Goal: Information Seeking & Learning: Learn about a topic

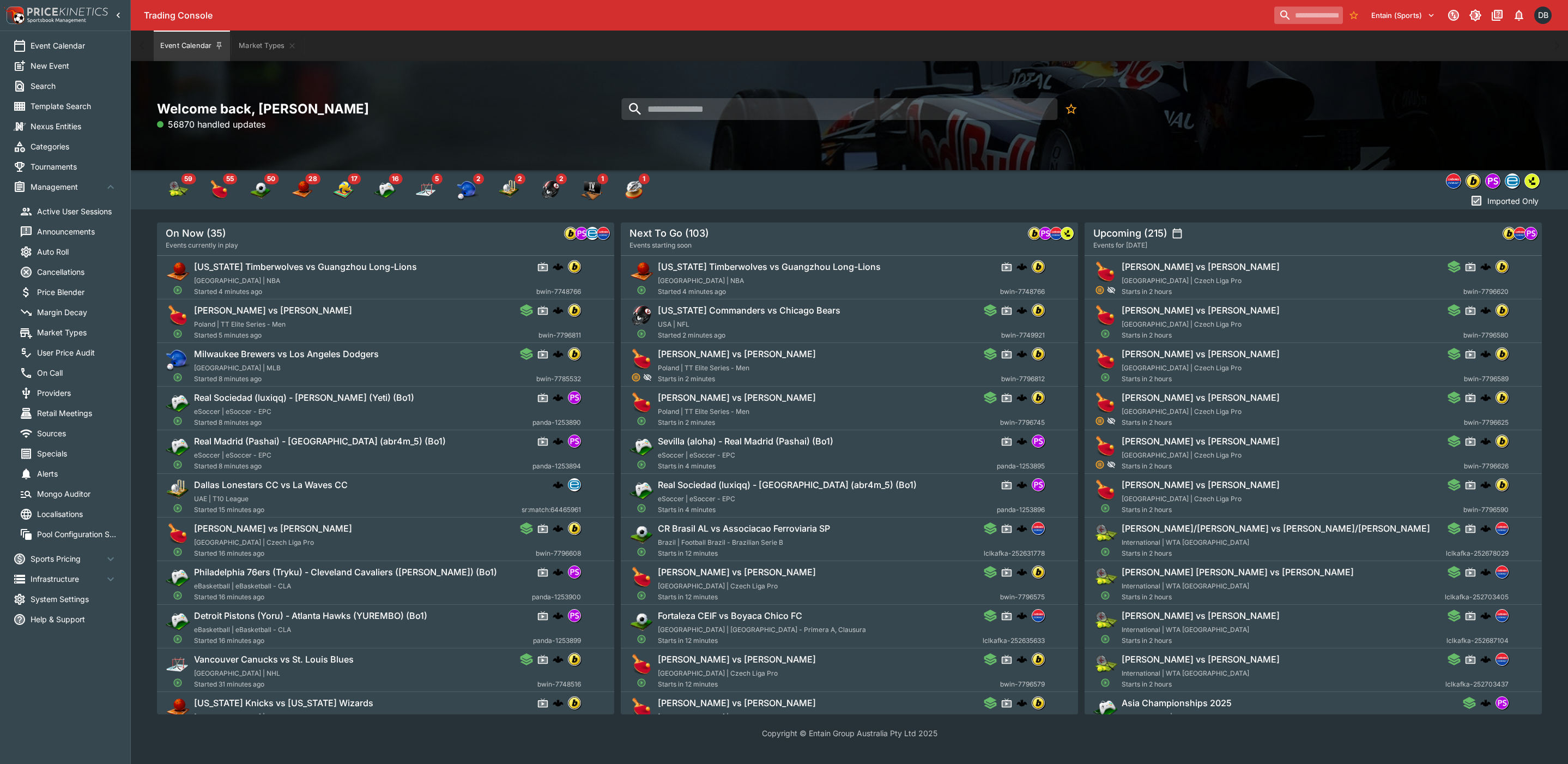
click at [1299, 13] on input "search" at bounding box center [1308, 15] width 68 height 18
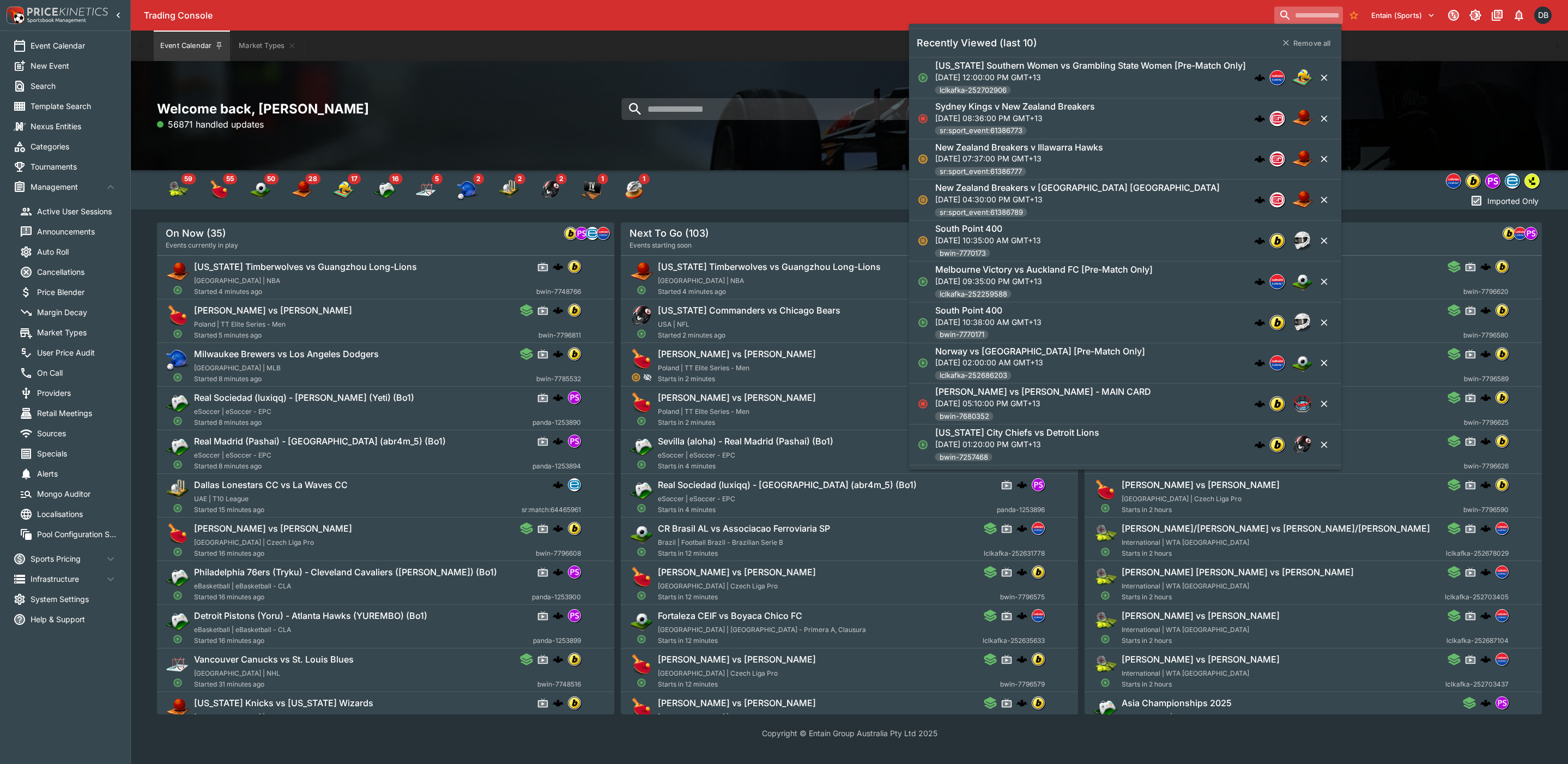
paste input "**********"
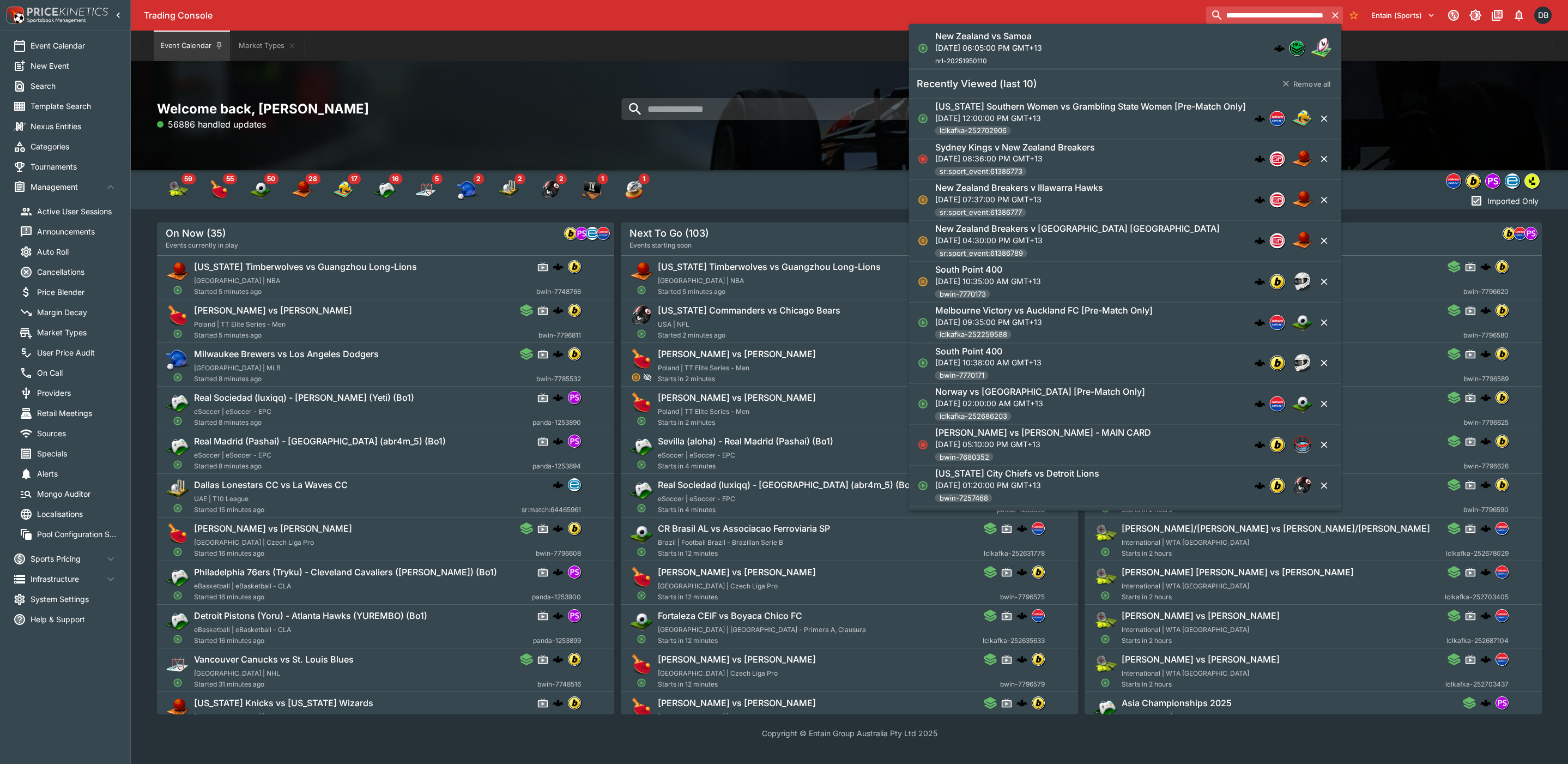
type input "**********"
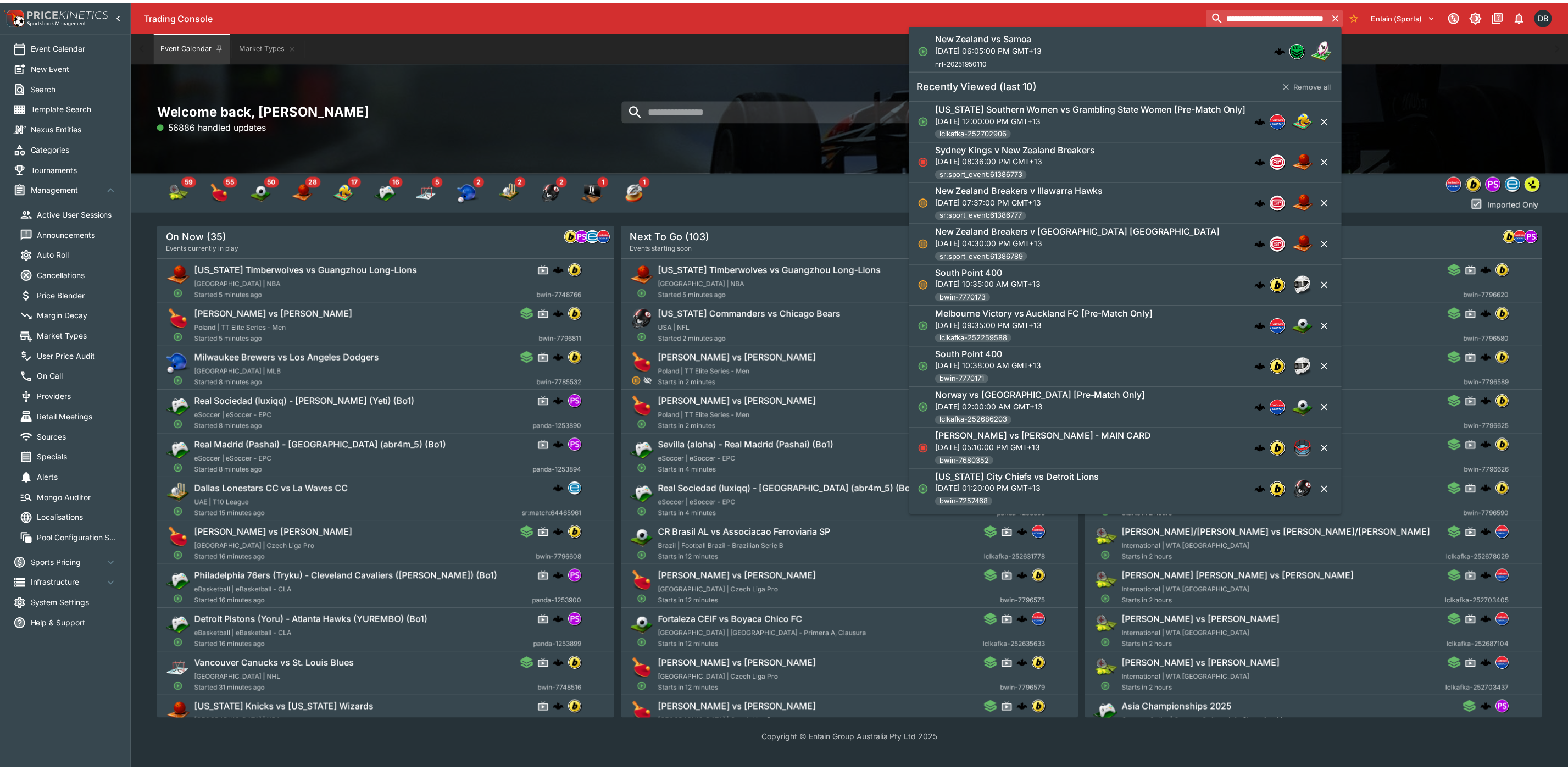
scroll to position [0, 0]
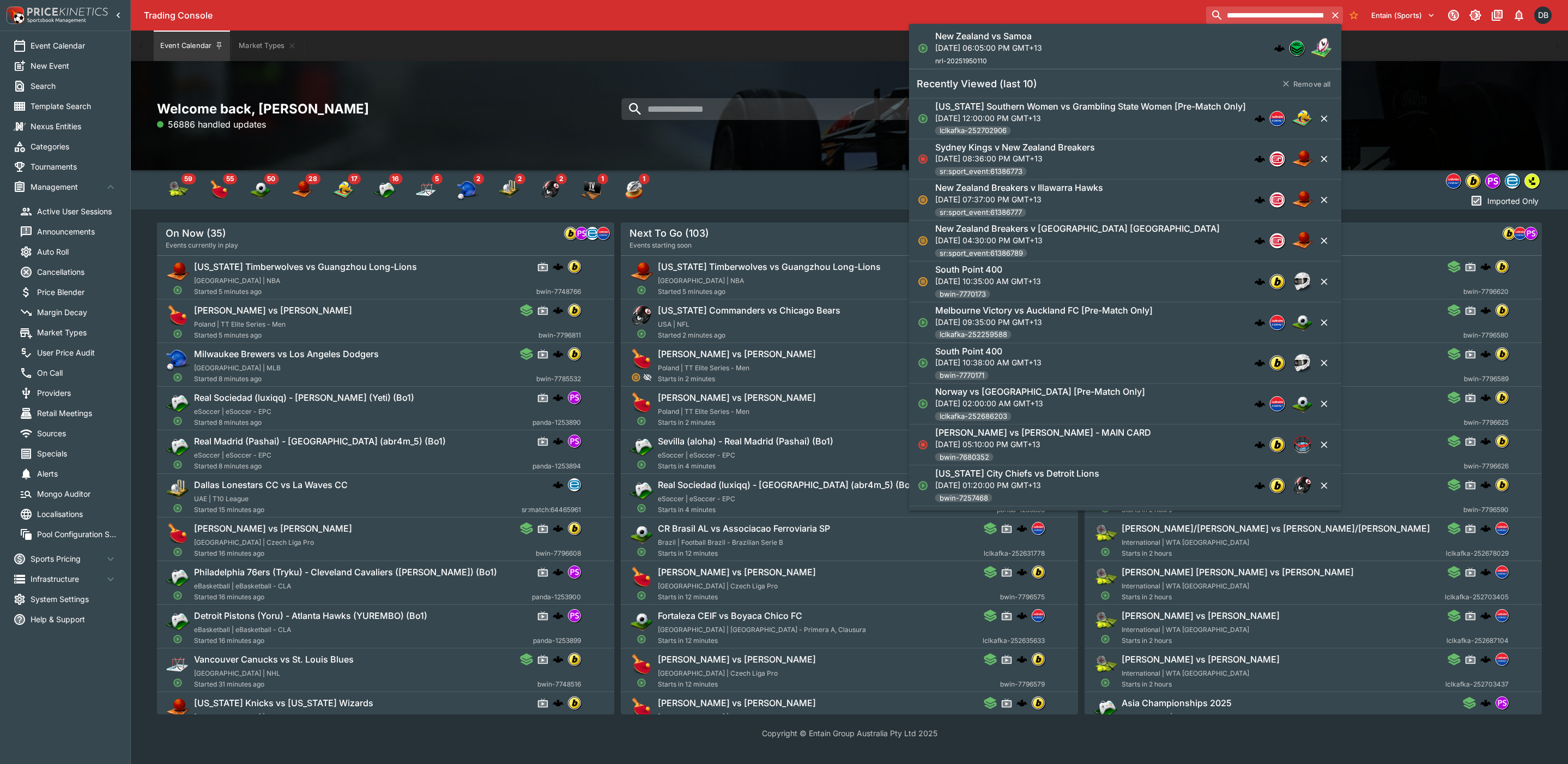
click at [1021, 44] on p "Sun, Oct 19, 2025, 06:05:00 PM GMT+13" at bounding box center [989, 47] width 107 height 11
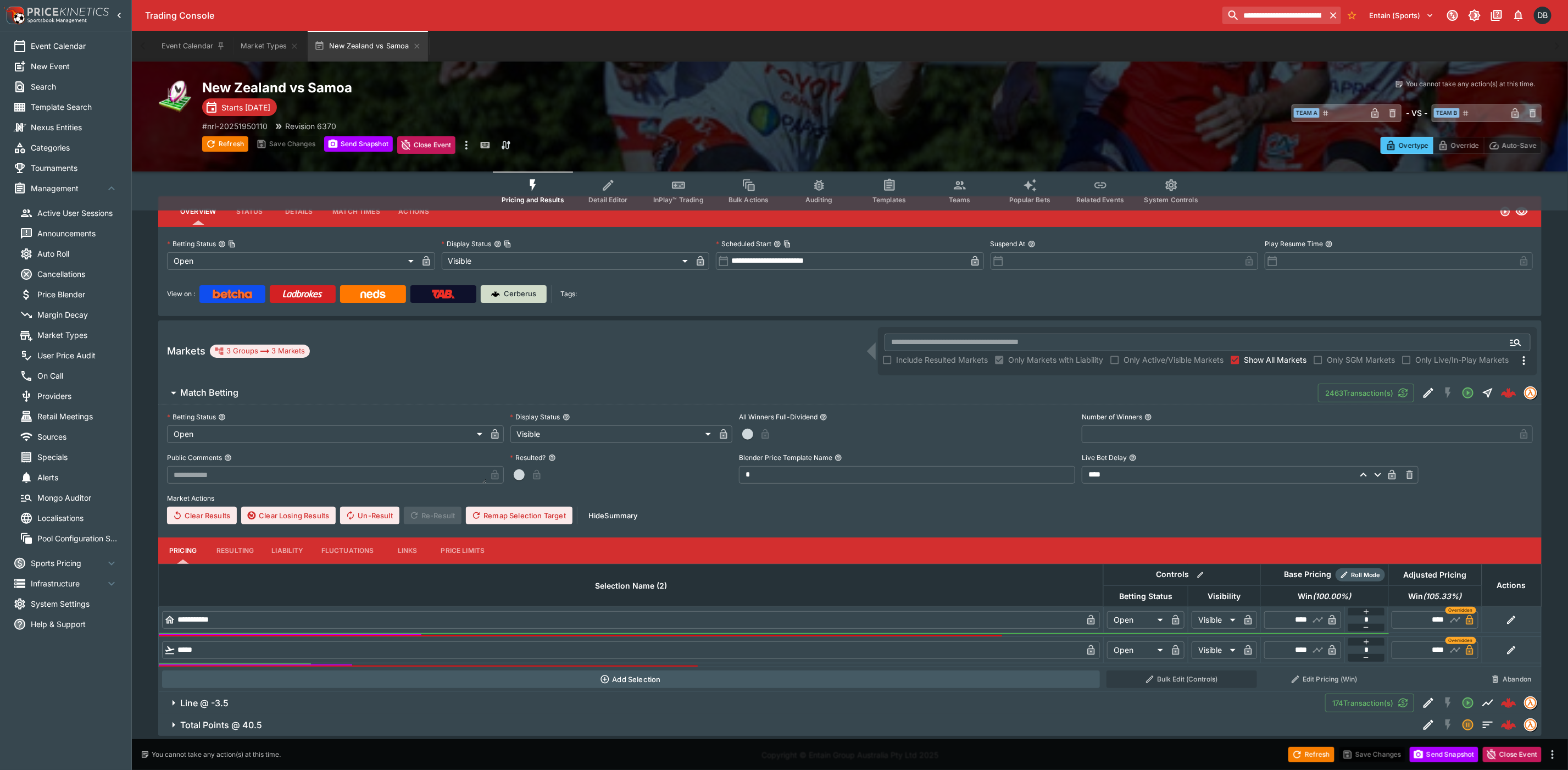
scroll to position [23, 0]
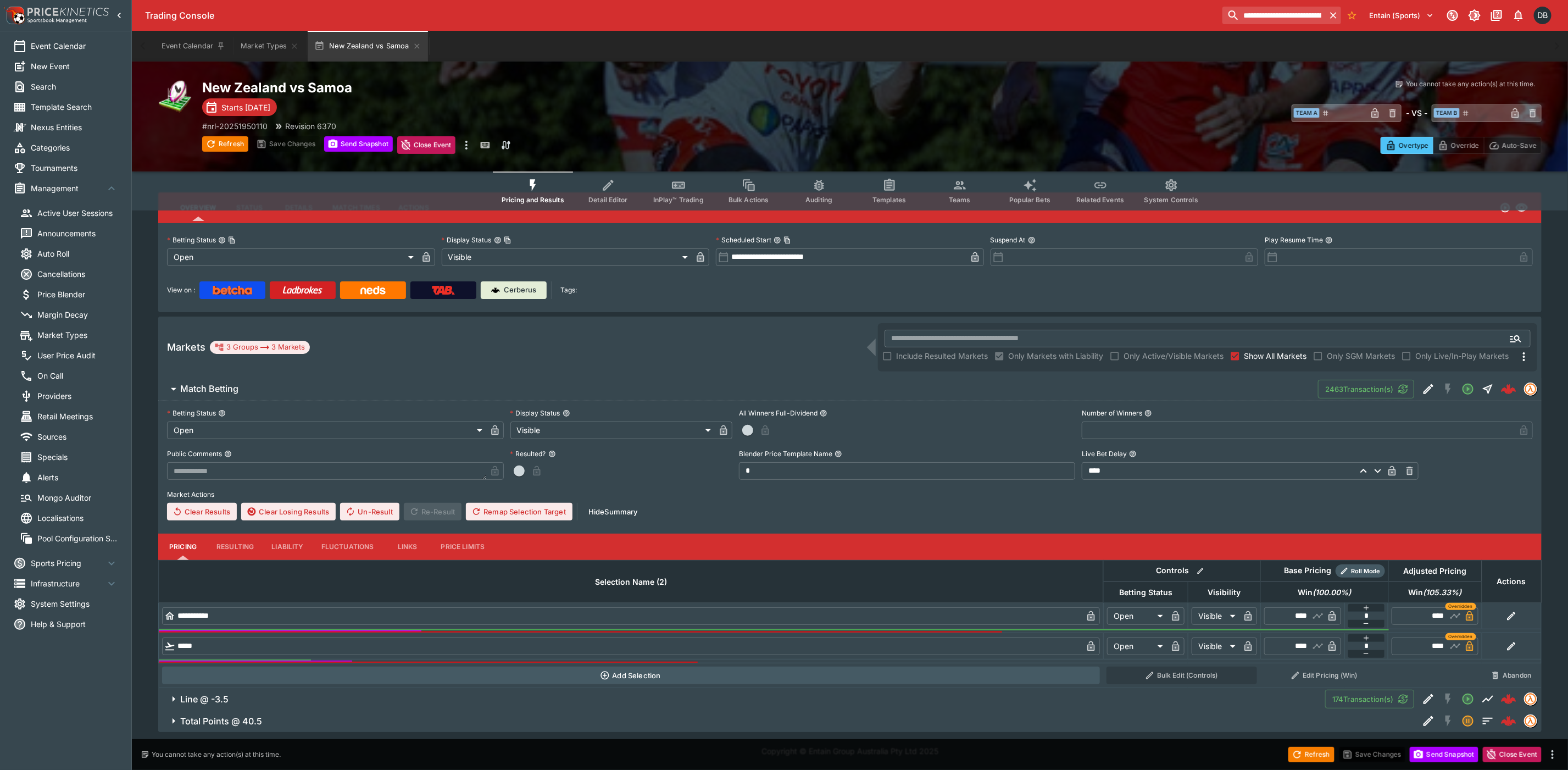
click at [302, 719] on span "Total Points @ 40.5" at bounding box center [795, 721] width 1229 height 11
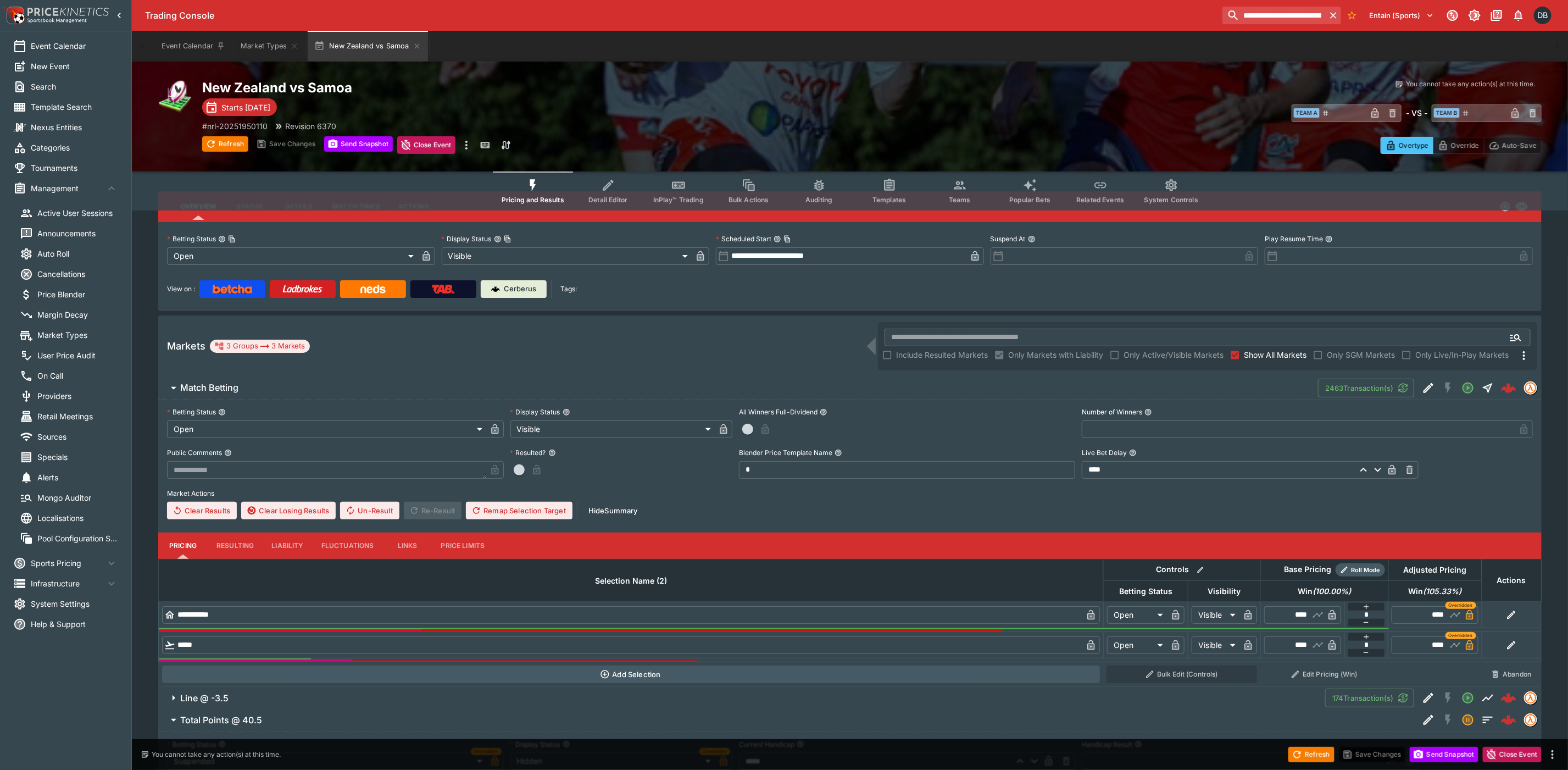
click at [306, 695] on span "Line @ -3.5" at bounding box center [749, 697] width 1136 height 11
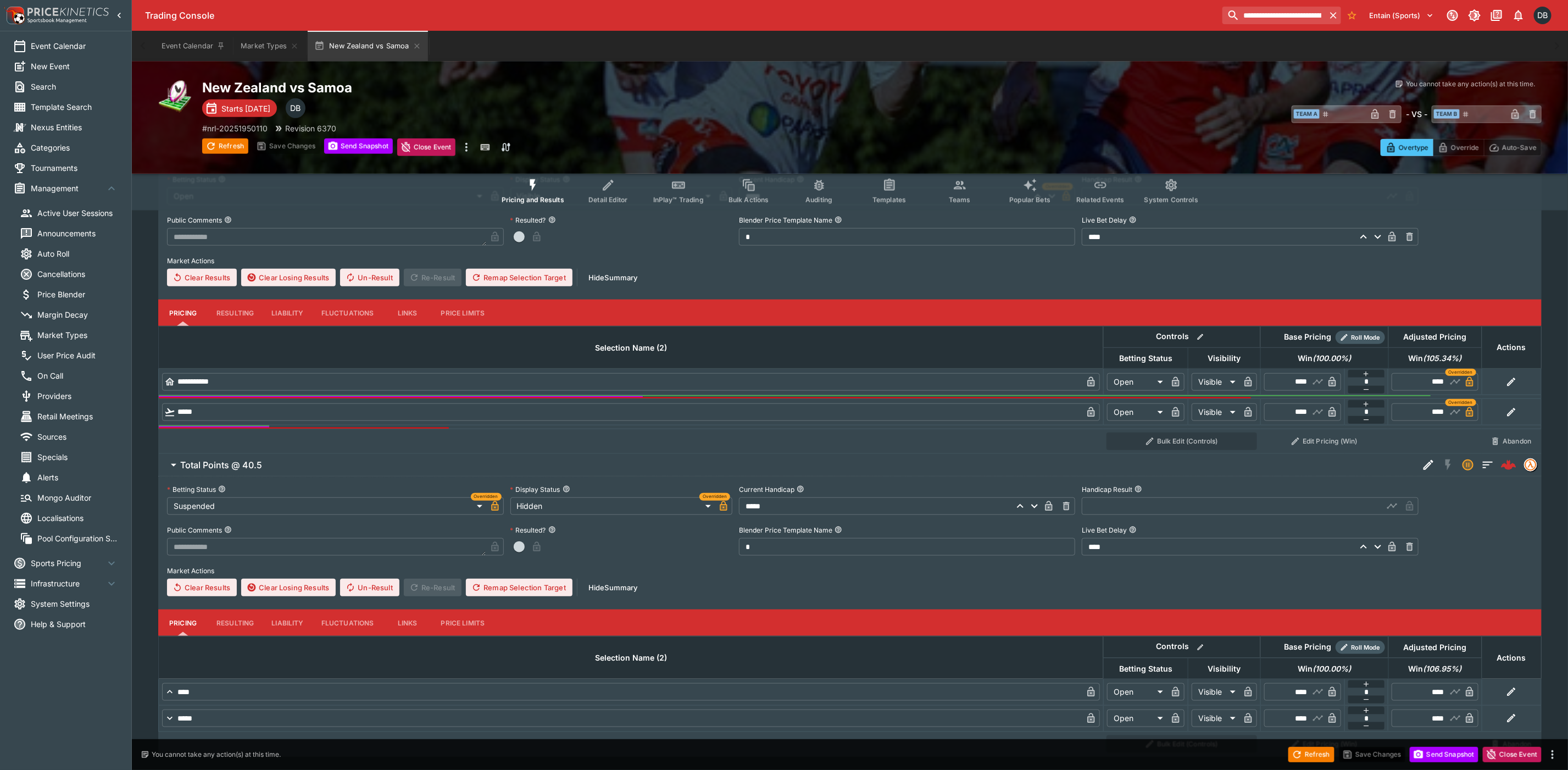
scroll to position [597, 0]
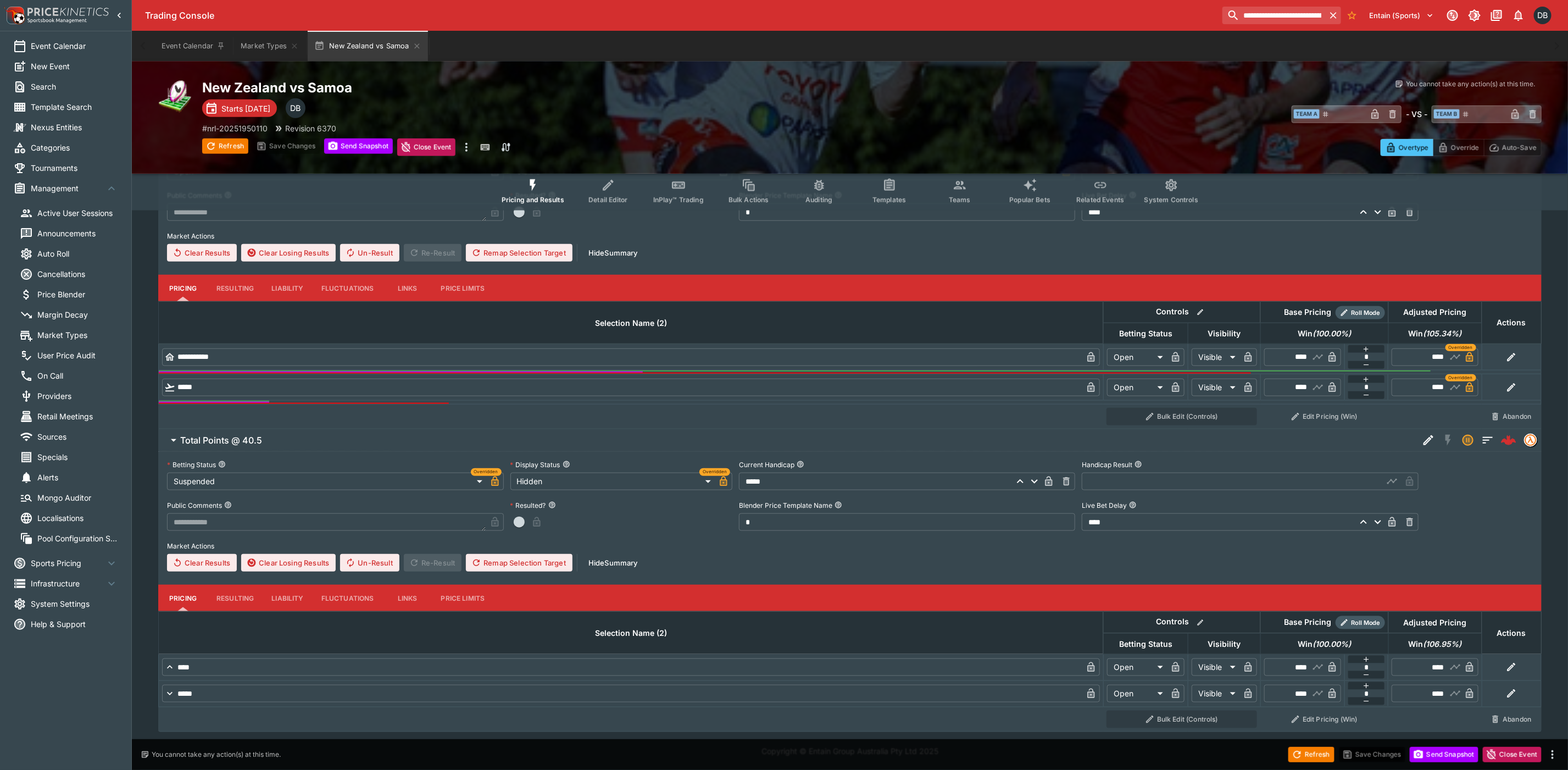
click at [953, 181] on icon "Event type filters" at bounding box center [960, 184] width 14 height 14
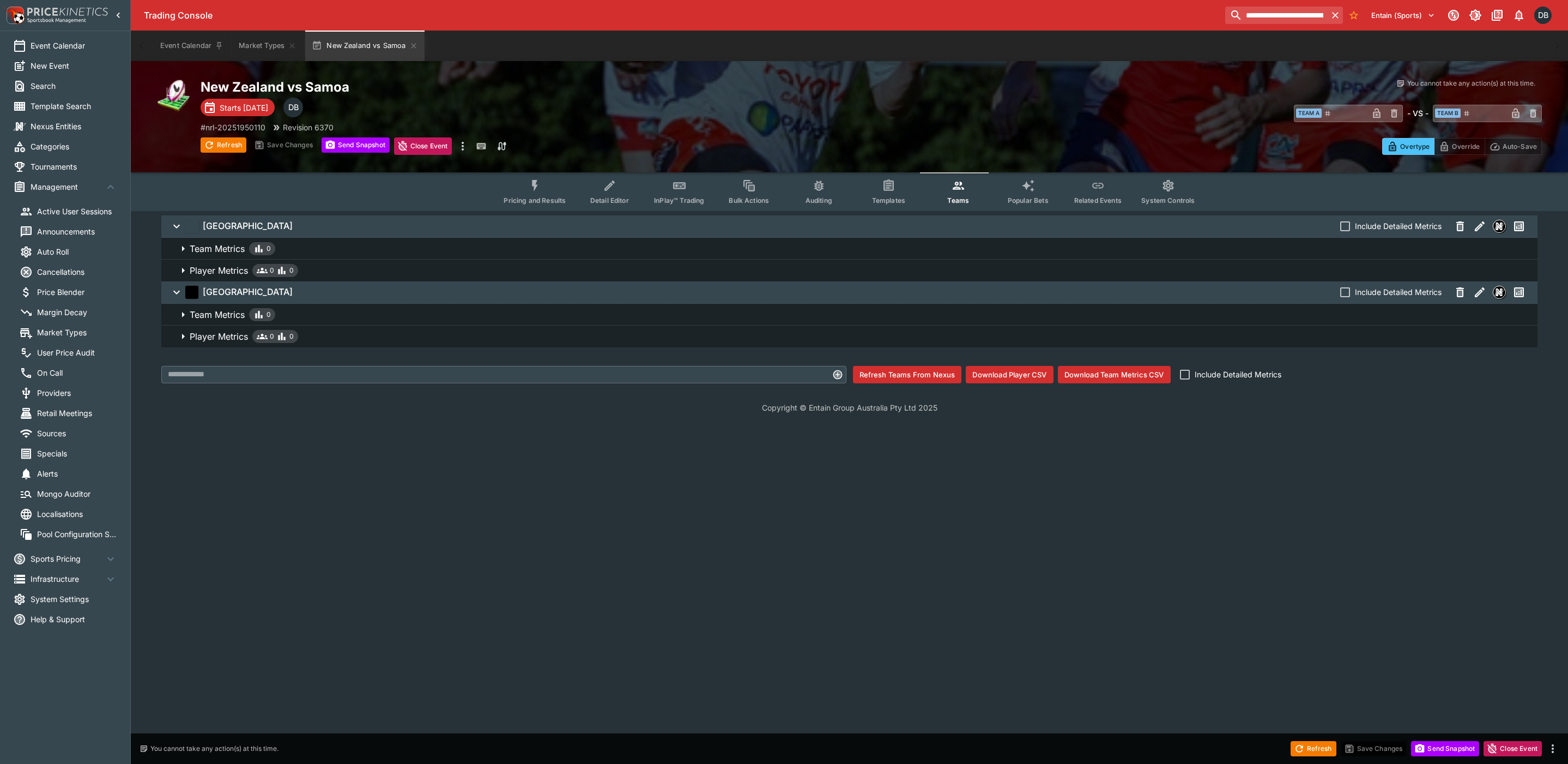
click at [413, 337] on span "Player Metrics 0 0" at bounding box center [860, 336] width 1339 height 13
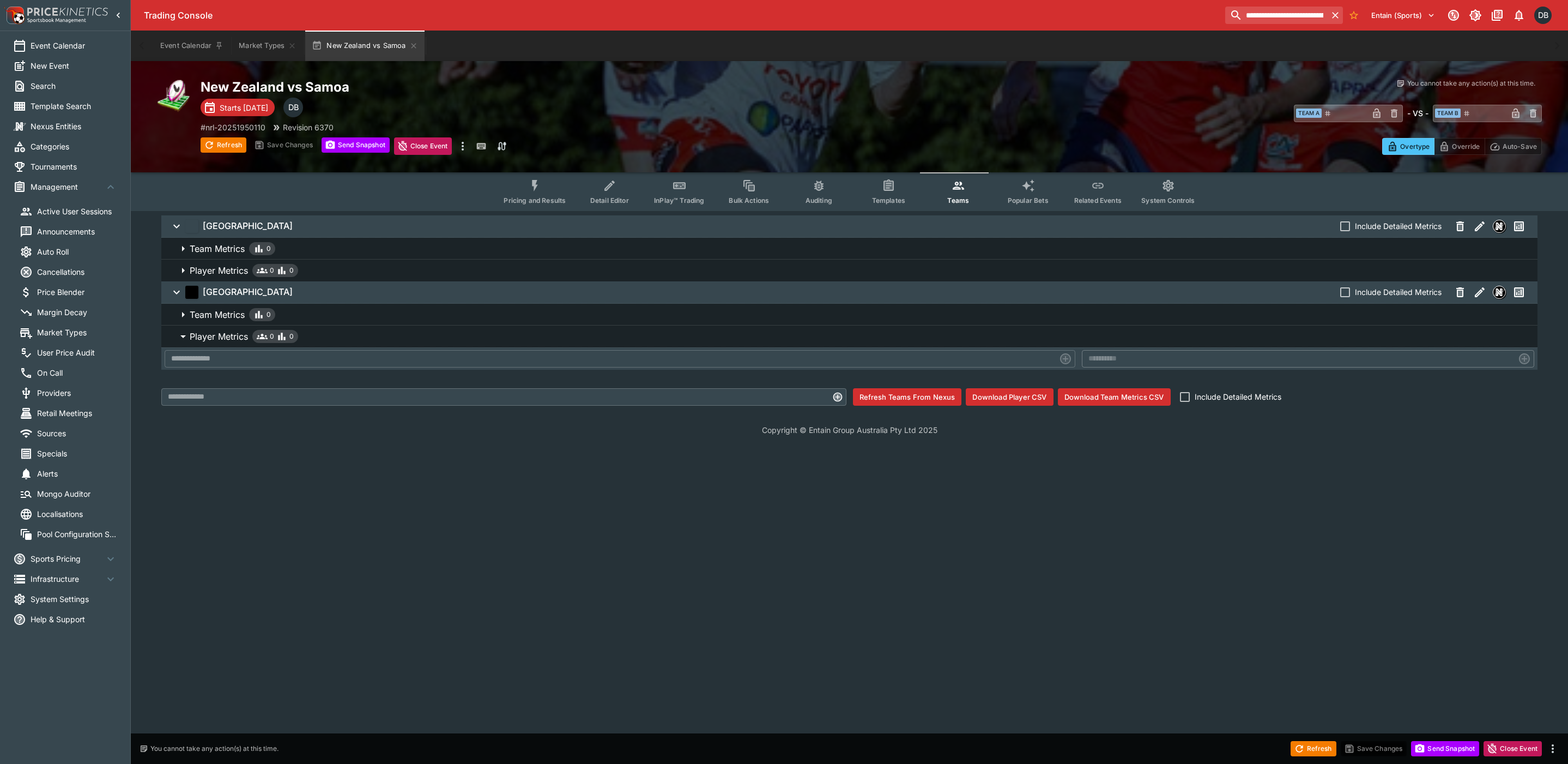
click at [399, 269] on span "Player Metrics 0 0" at bounding box center [860, 270] width 1339 height 13
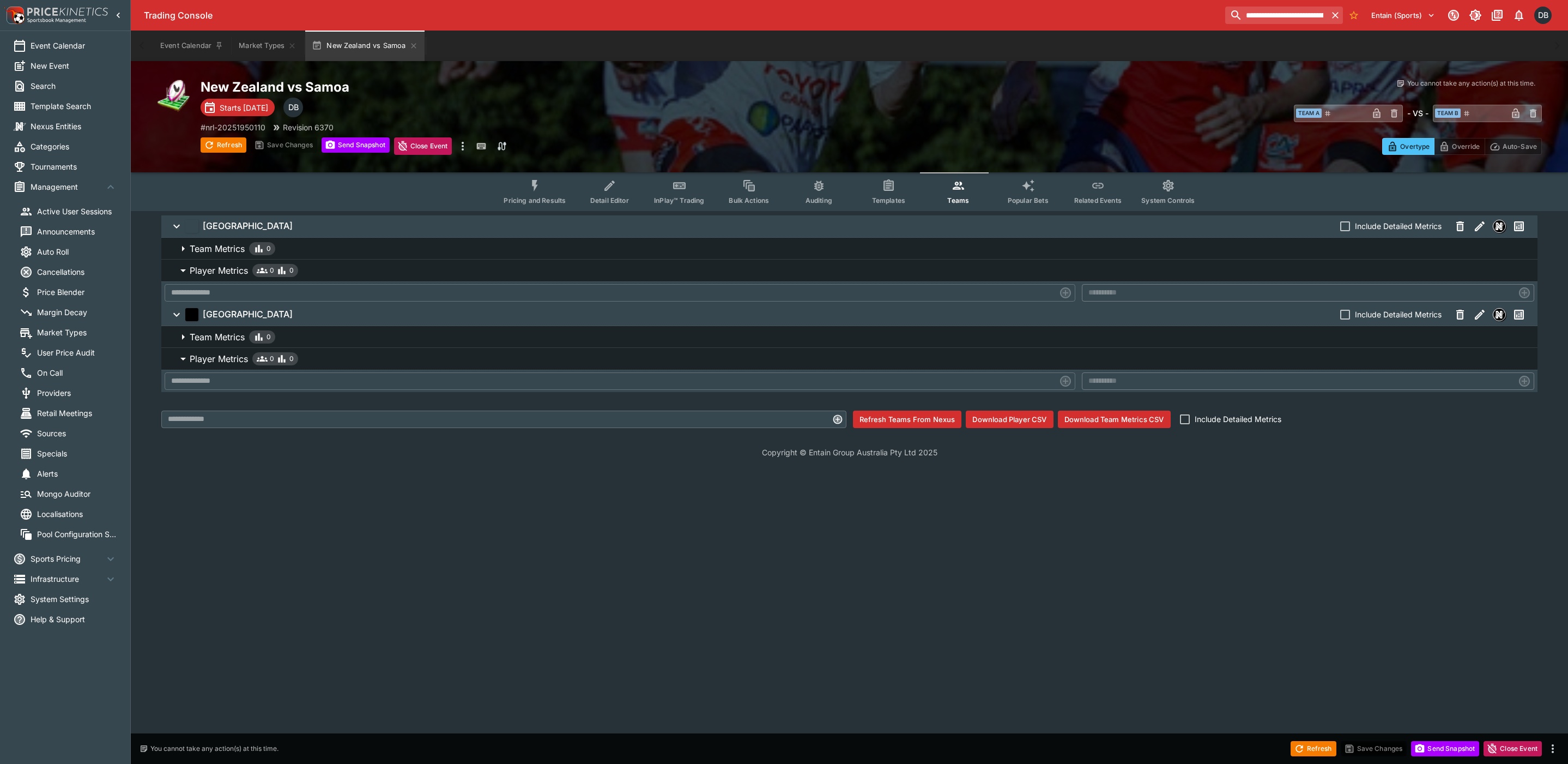
click at [374, 245] on span "Team Metrics 0" at bounding box center [860, 248] width 1339 height 13
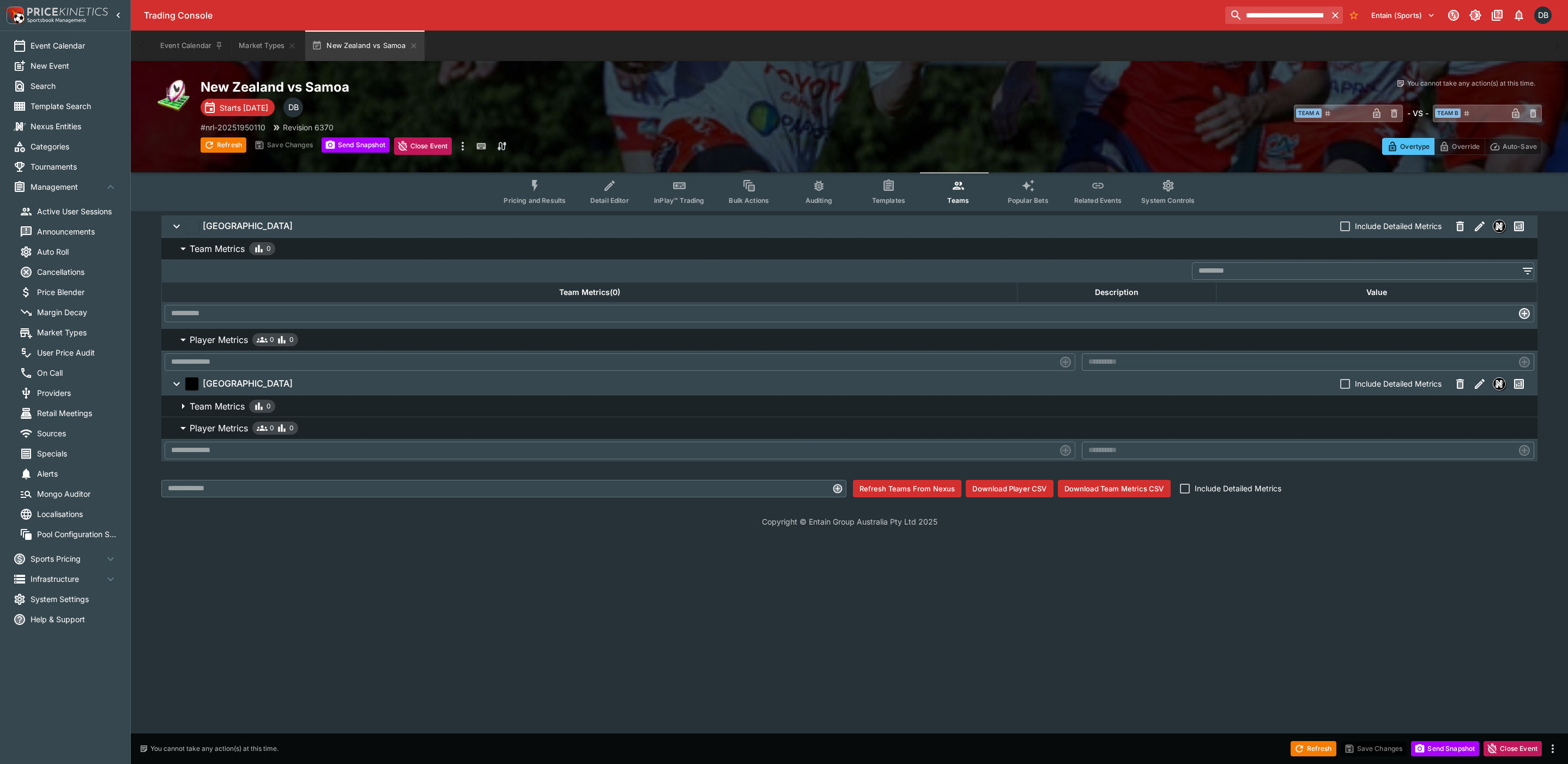
click at [389, 403] on span "Team Metrics 0" at bounding box center [860, 406] width 1339 height 13
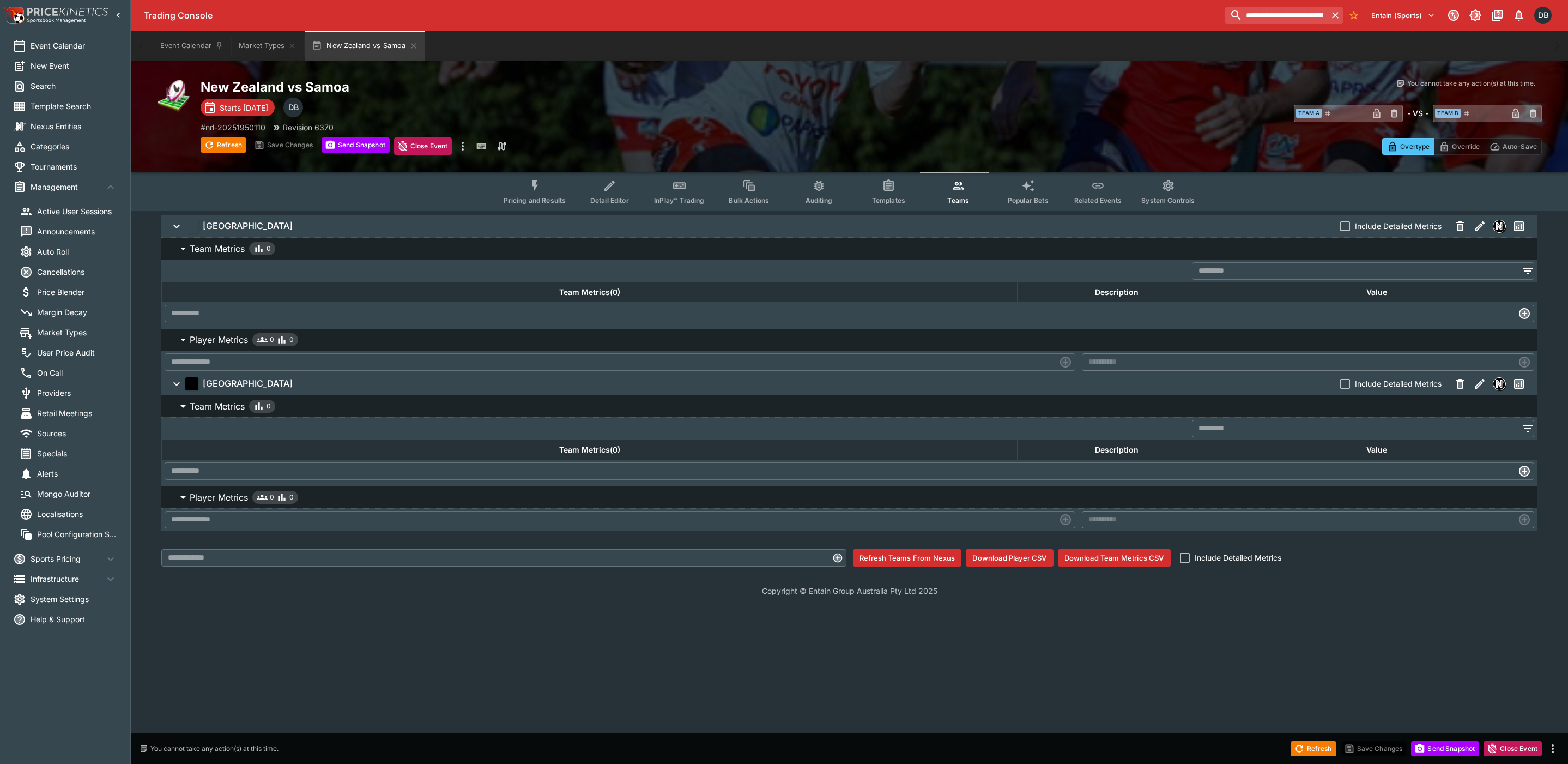
click at [523, 188] on button "Pricing and Results" at bounding box center [535, 192] width 79 height 39
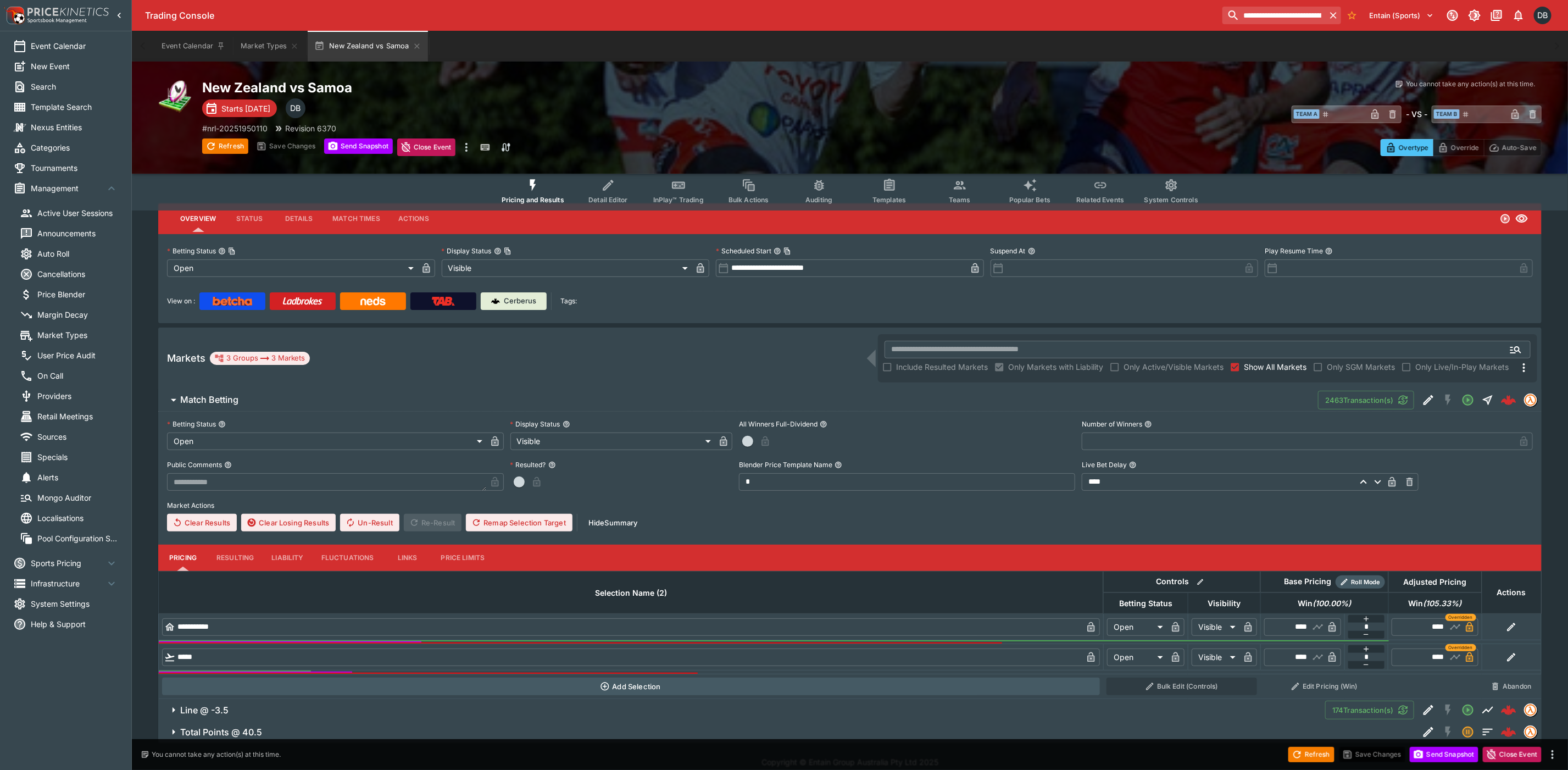
scroll to position [25, 0]
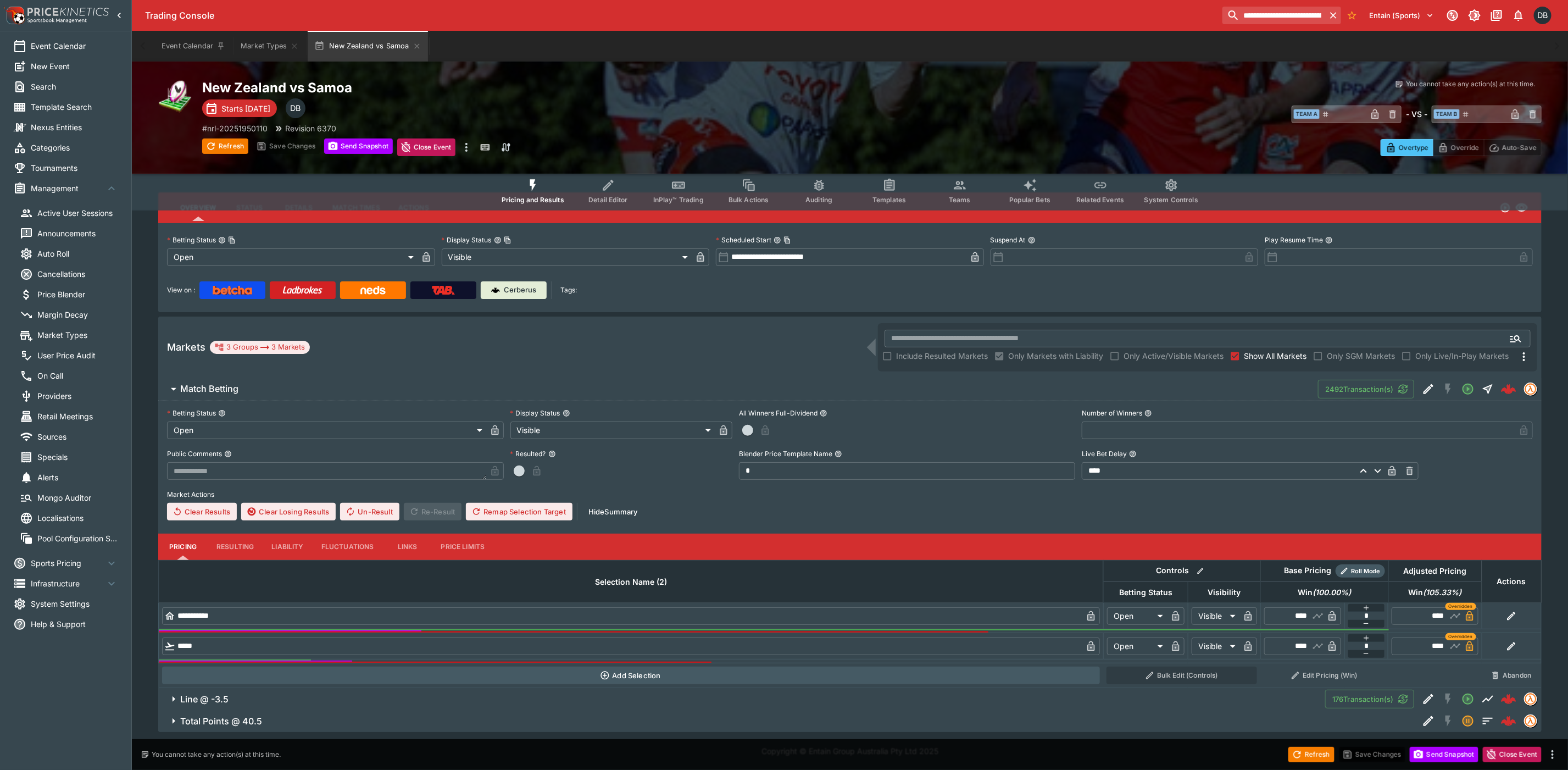
click at [344, 712] on button "Total Points @ 40.5" at bounding box center [788, 721] width 1260 height 22
click at [347, 696] on span "Line @ -3.5" at bounding box center [749, 698] width 1136 height 11
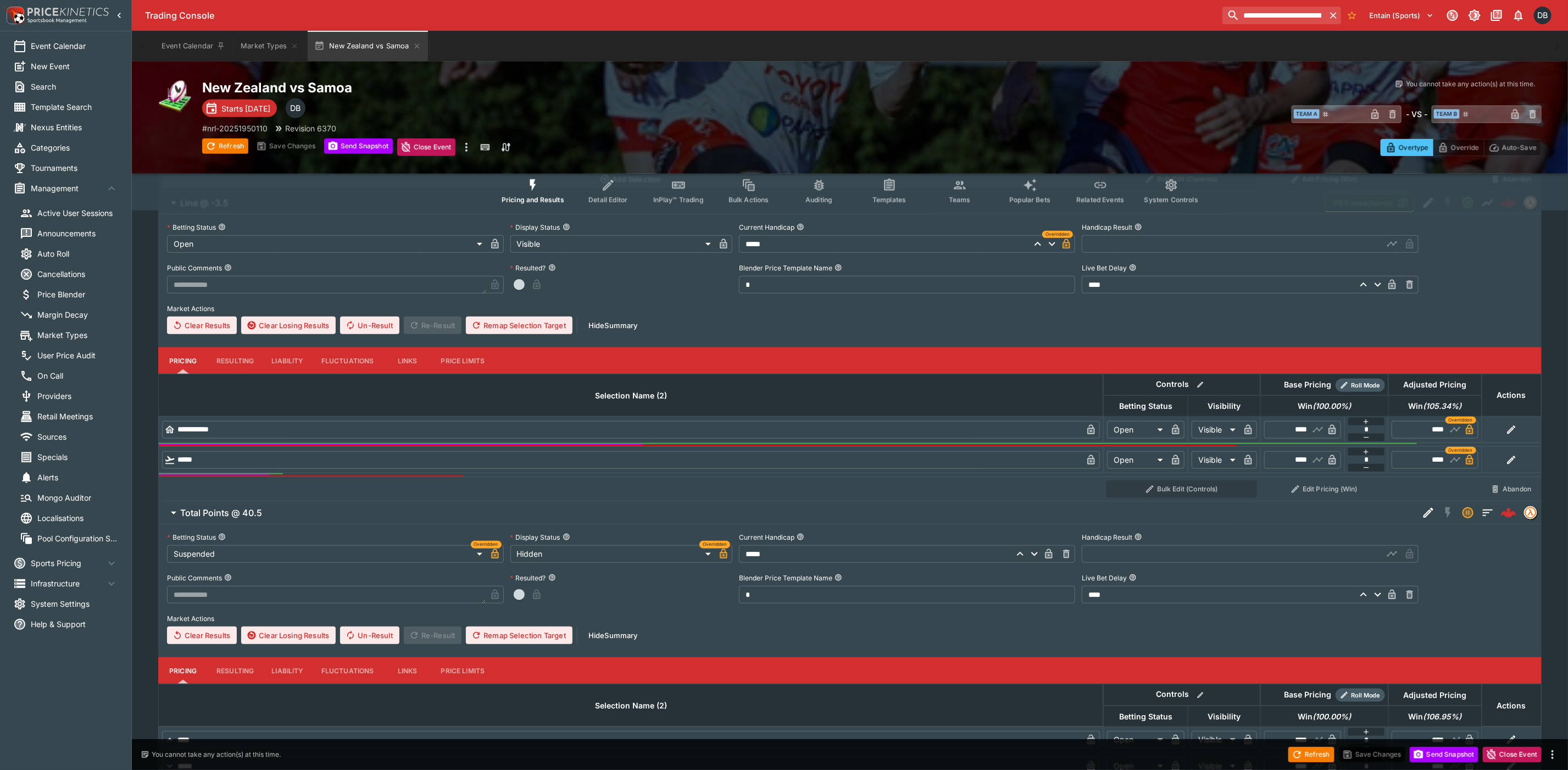
scroll to position [431, 0]
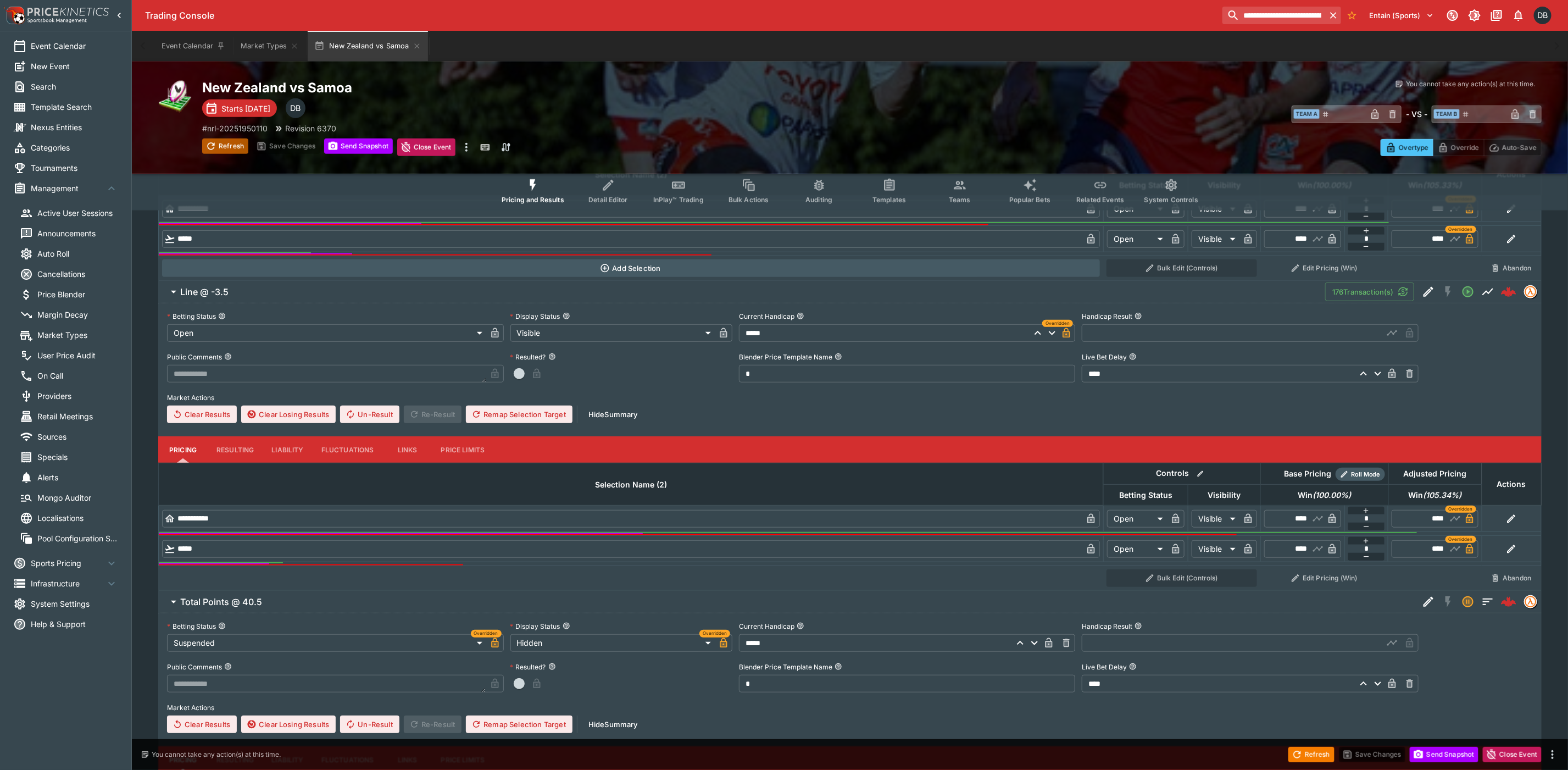
click at [234, 149] on button "Refresh" at bounding box center [225, 146] width 47 height 16
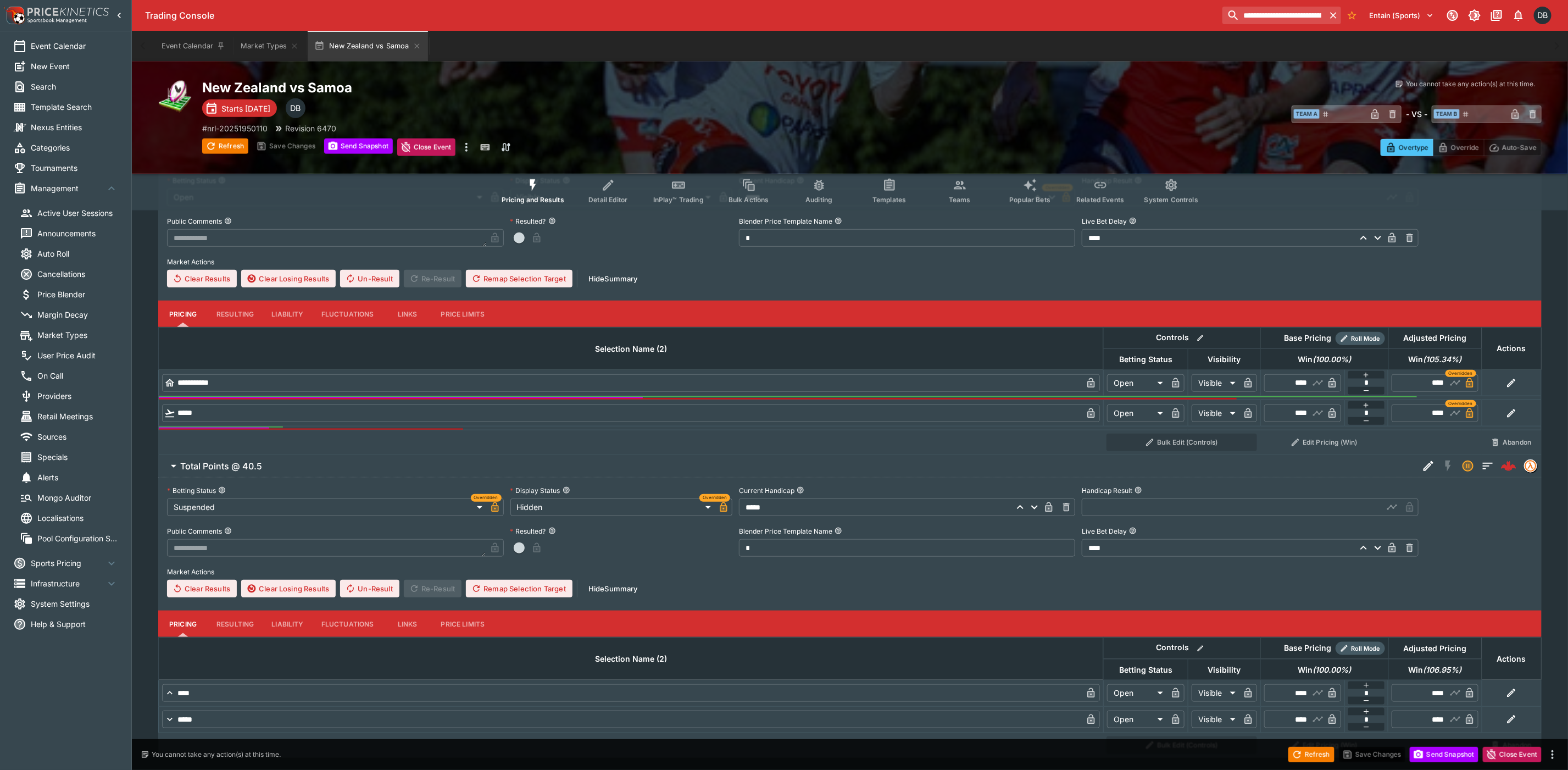
scroll to position [597, 0]
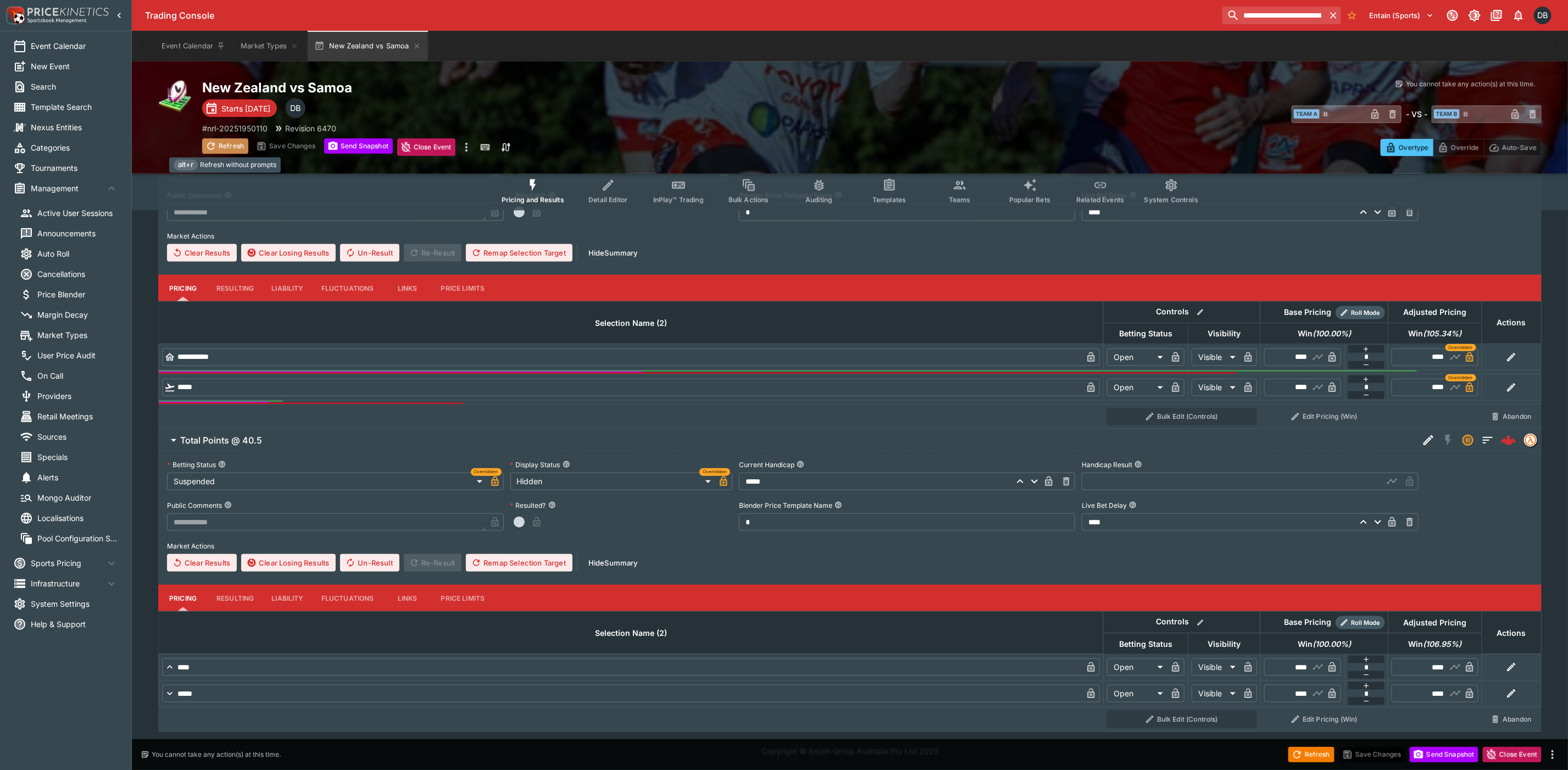
click at [226, 140] on button "Refresh" at bounding box center [225, 146] width 47 height 16
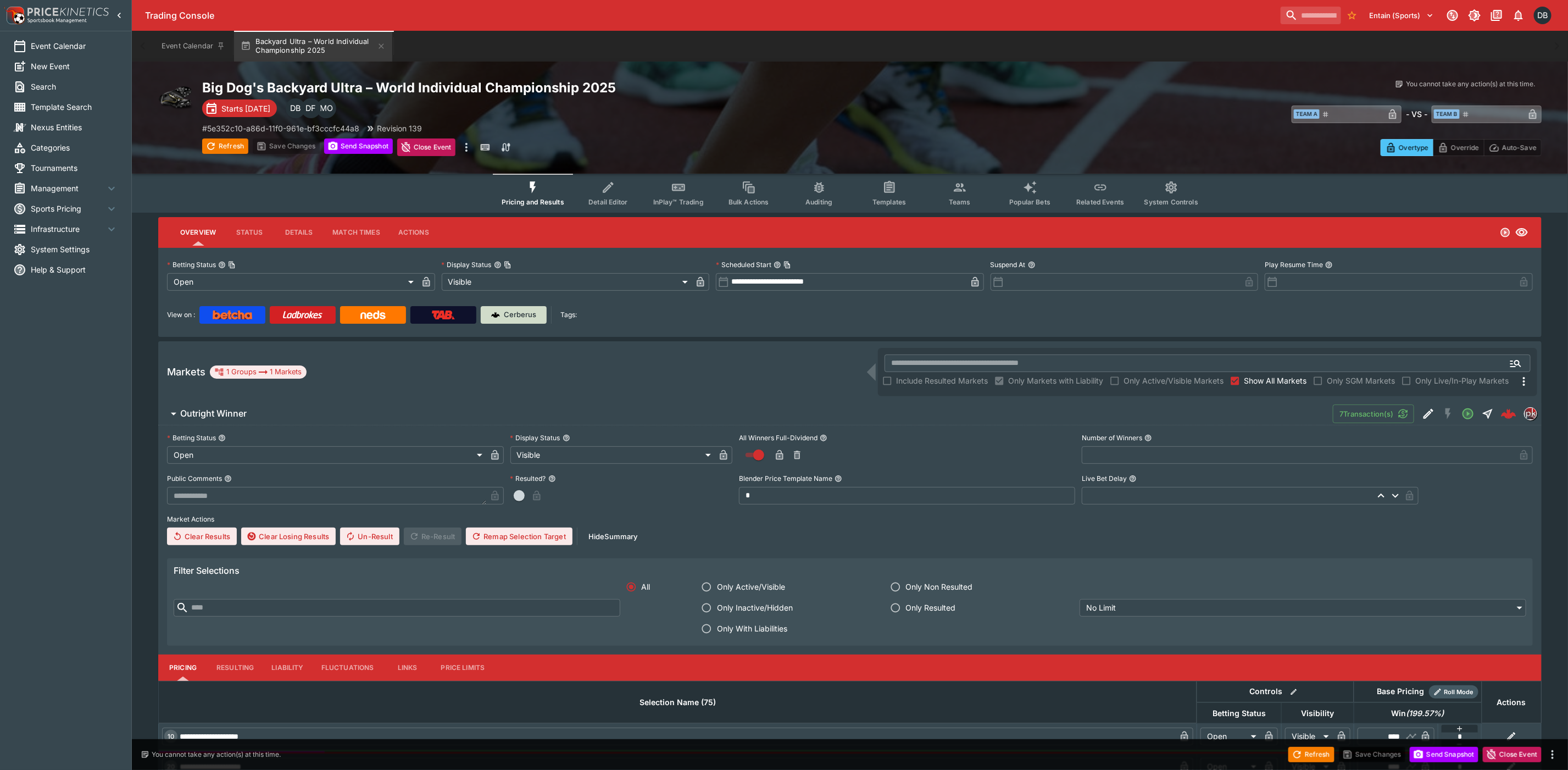
click at [528, 313] on p "Cerberus" at bounding box center [520, 315] width 33 height 11
click at [234, 145] on button "Refresh" at bounding box center [225, 146] width 47 height 16
click at [530, 310] on p "Cerberus" at bounding box center [520, 315] width 33 height 11
click at [512, 313] on p "Cerberus" at bounding box center [520, 315] width 33 height 11
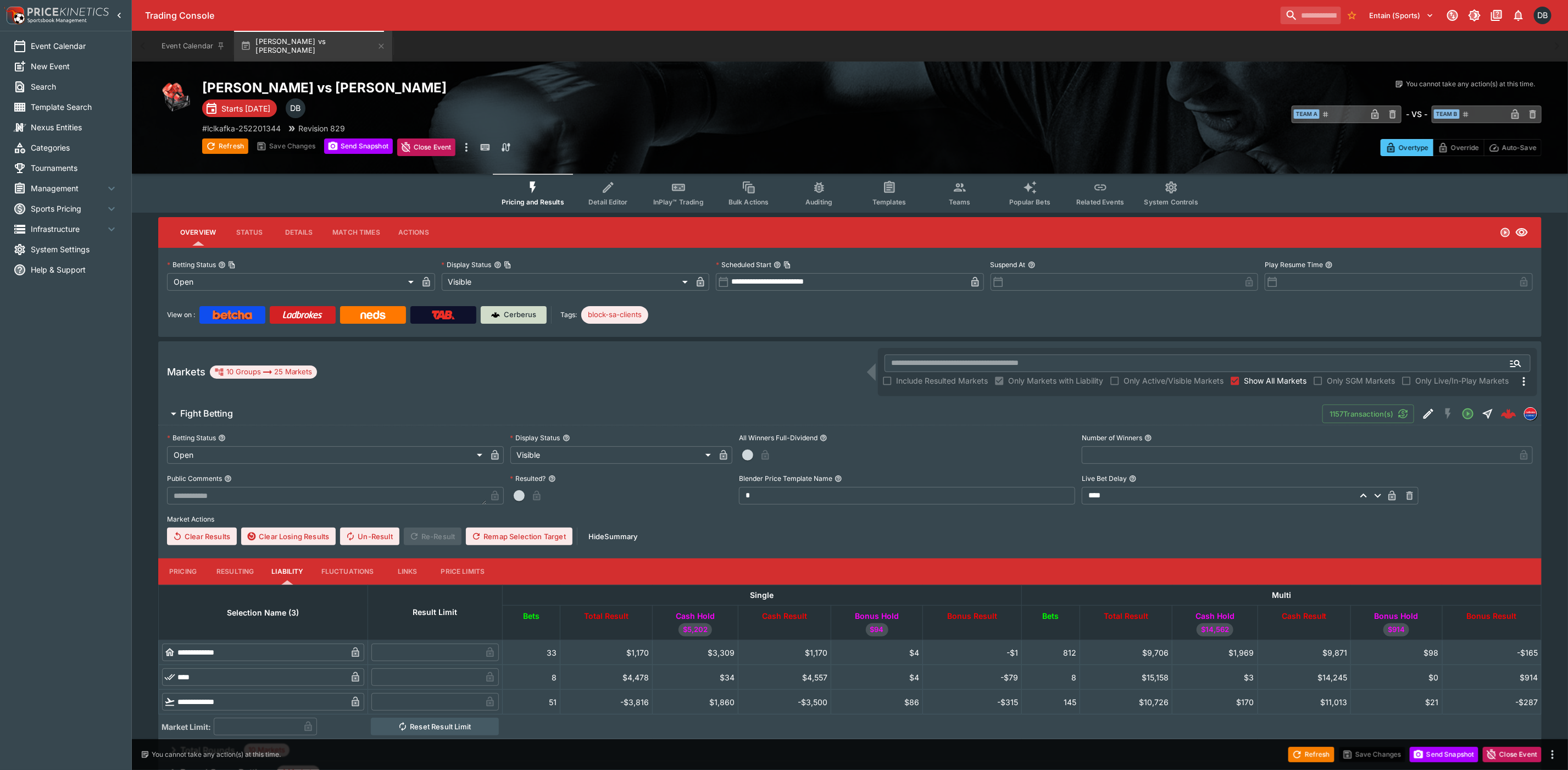
click at [514, 316] on p "Cerberus" at bounding box center [520, 315] width 33 height 11
